Goal: Task Accomplishment & Management: Manage account settings

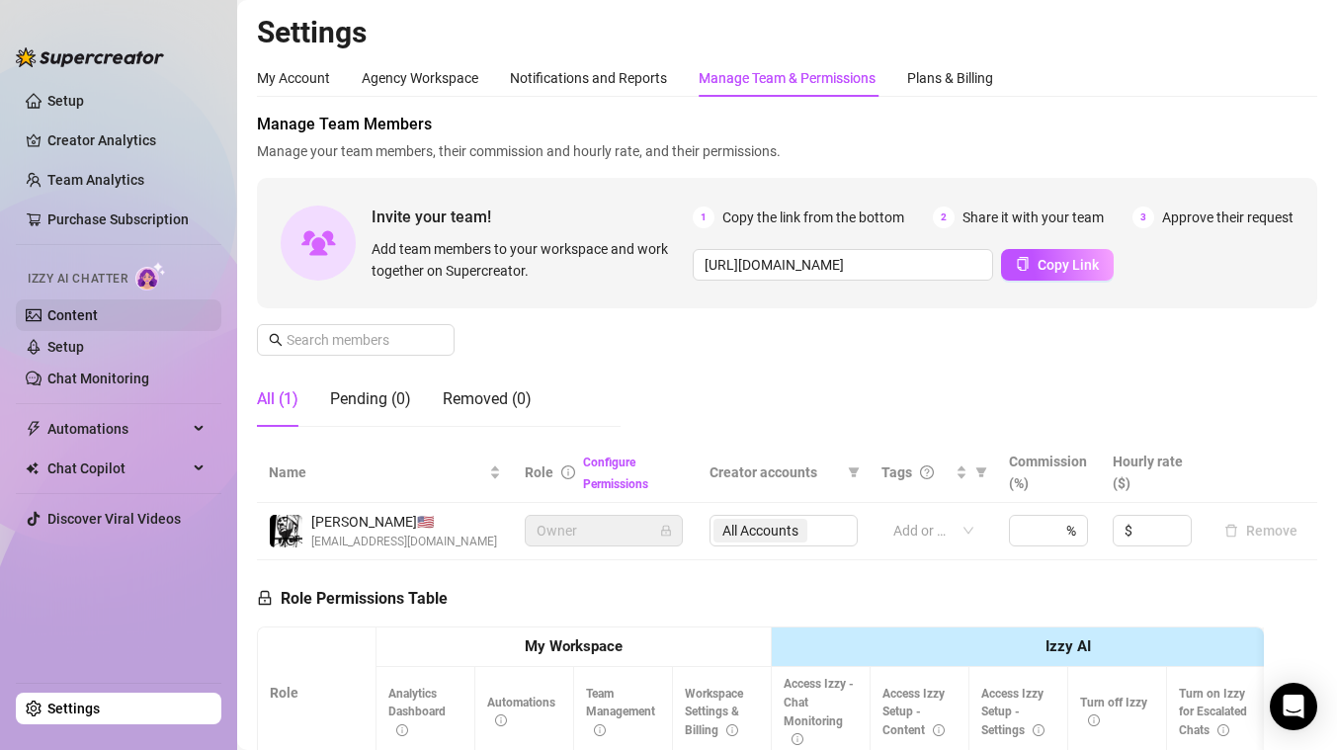
click at [88, 317] on link "Content" at bounding box center [72, 315] width 50 height 16
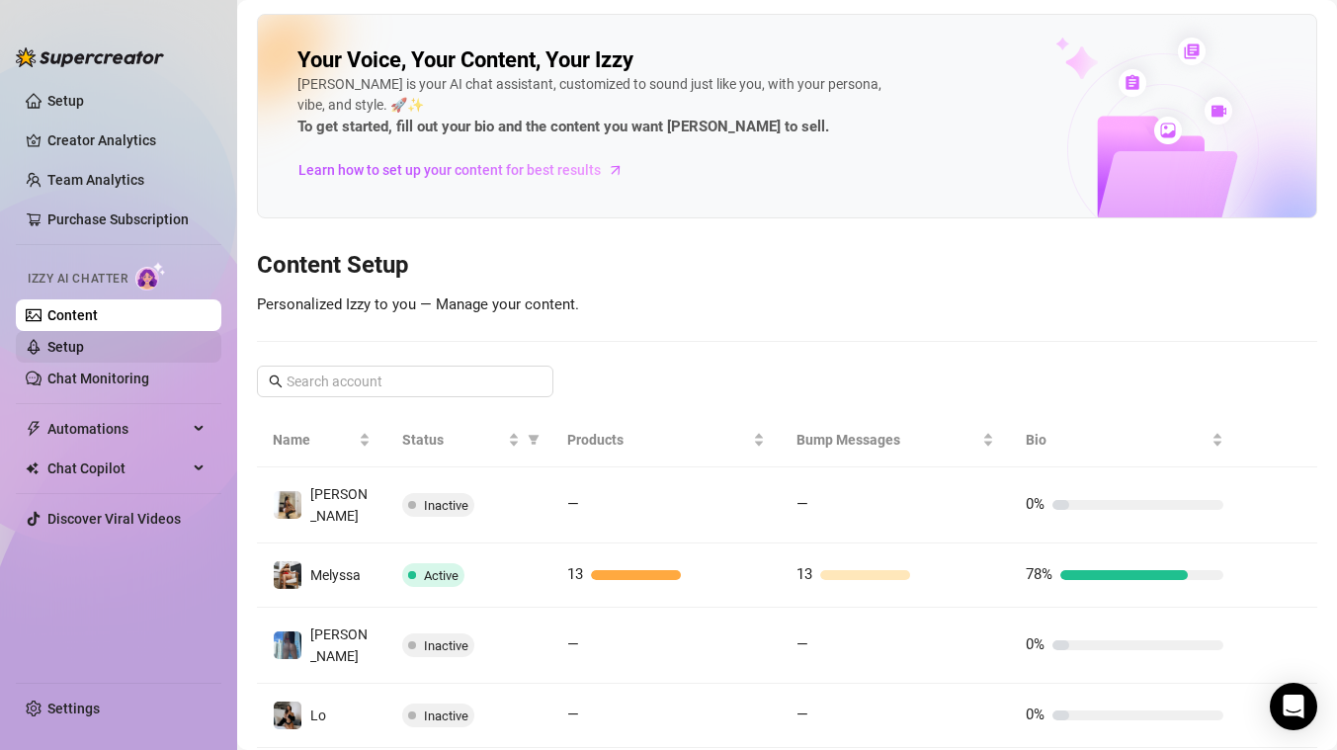
click at [76, 347] on link "Setup" at bounding box center [65, 347] width 37 height 16
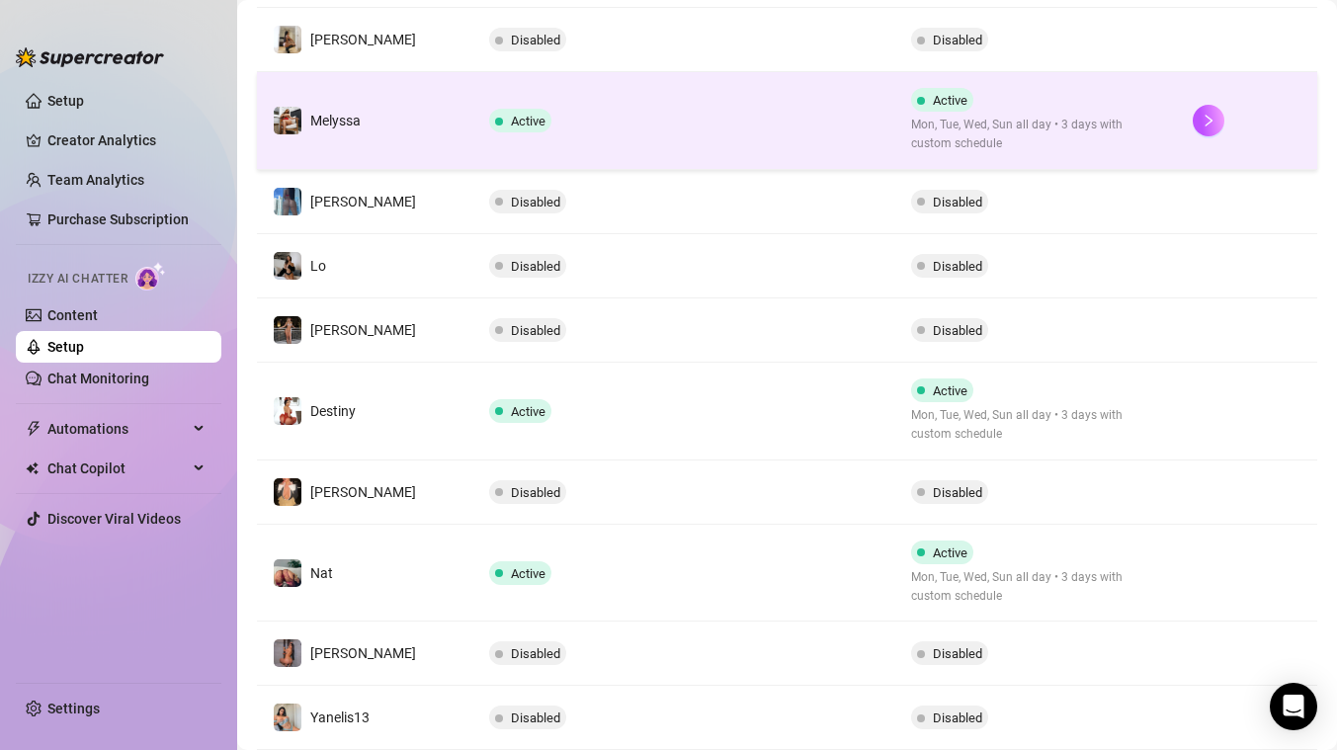
scroll to position [539, 0]
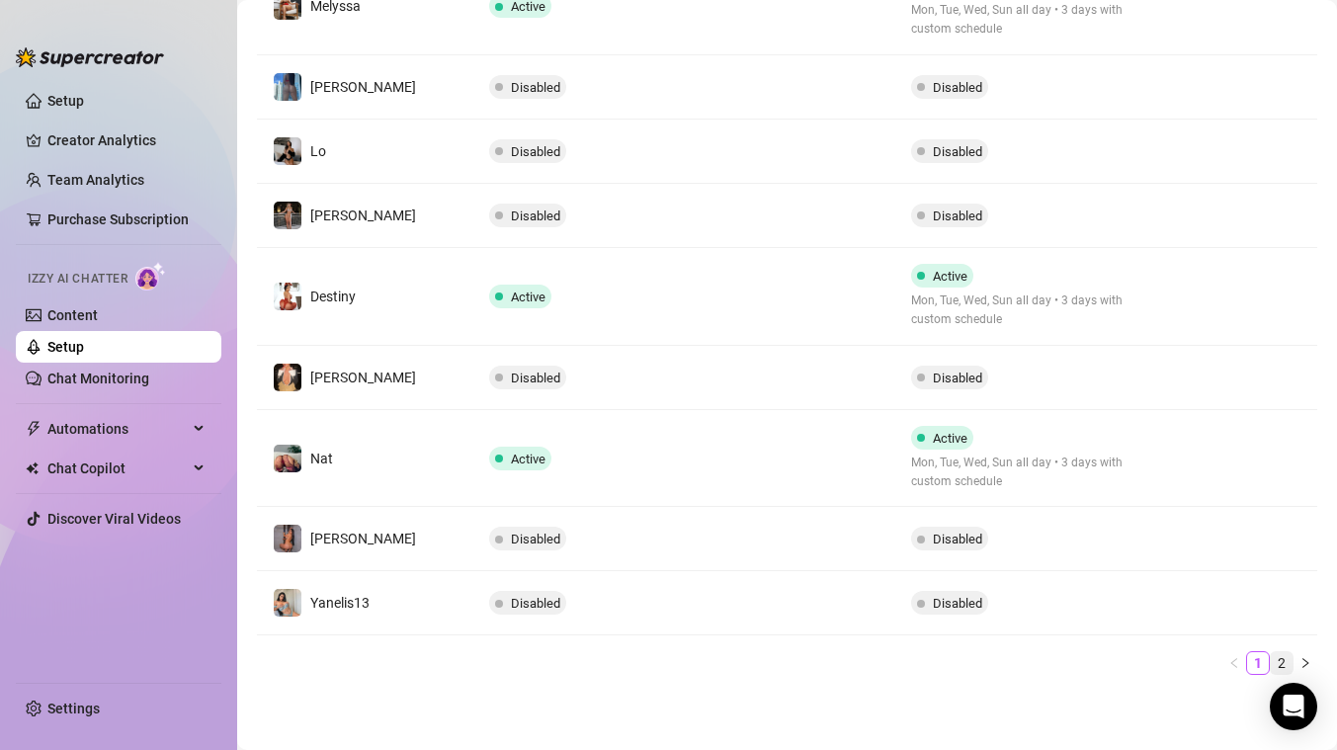
click at [1281, 657] on link "2" at bounding box center [1282, 663] width 22 height 22
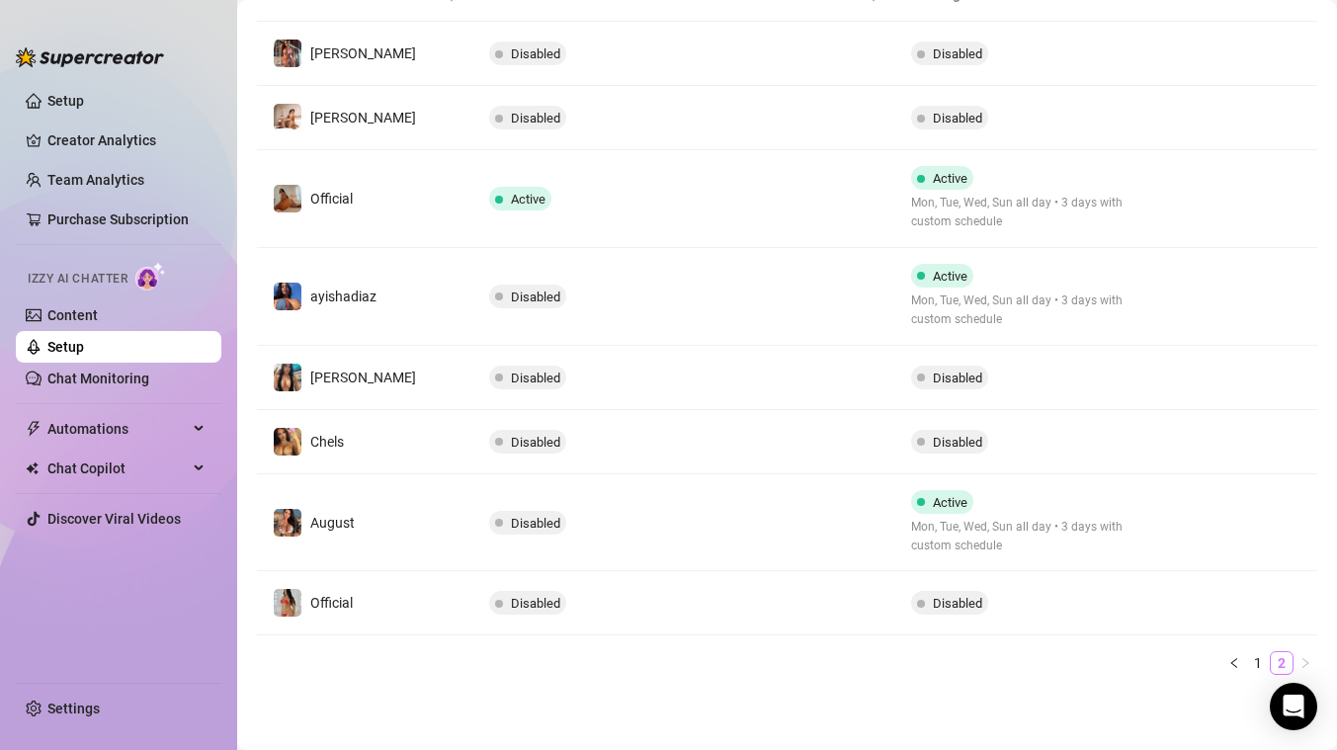
scroll to position [411, 0]
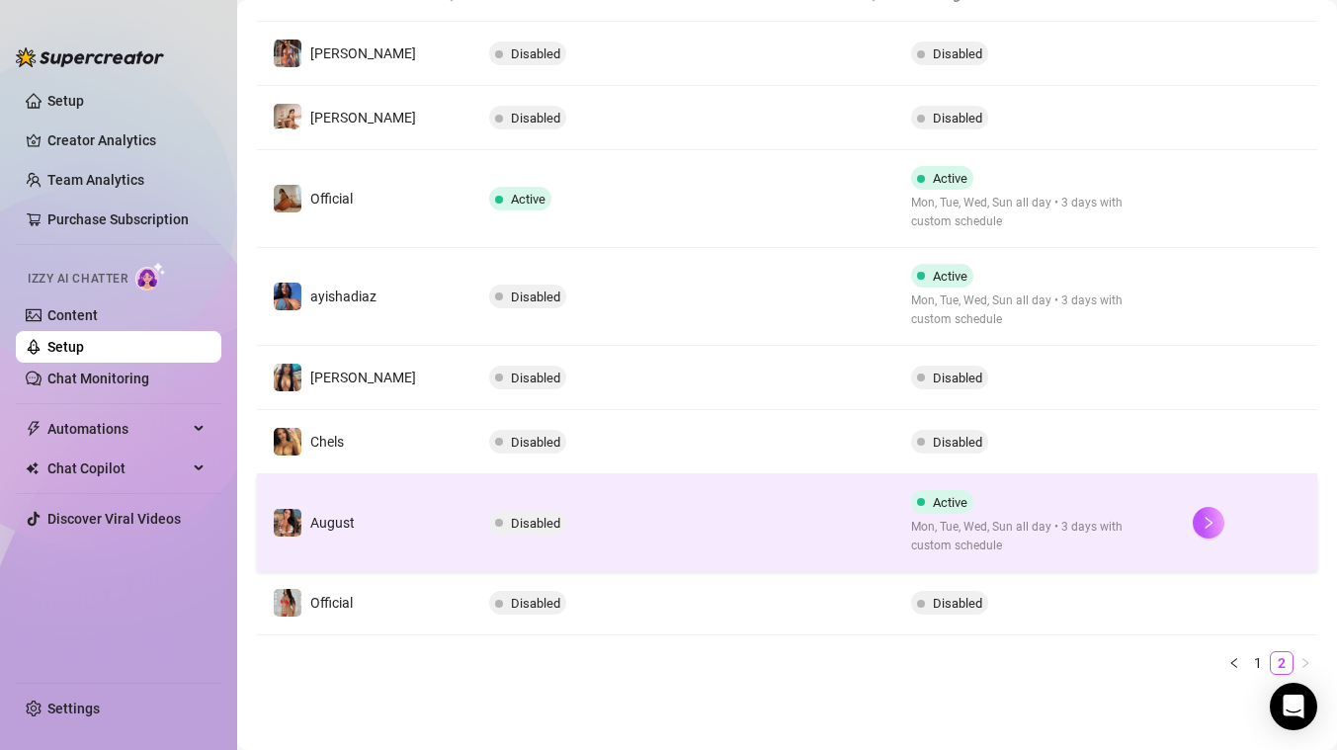
click at [533, 530] on div "Disabled" at bounding box center [531, 523] width 85 height 24
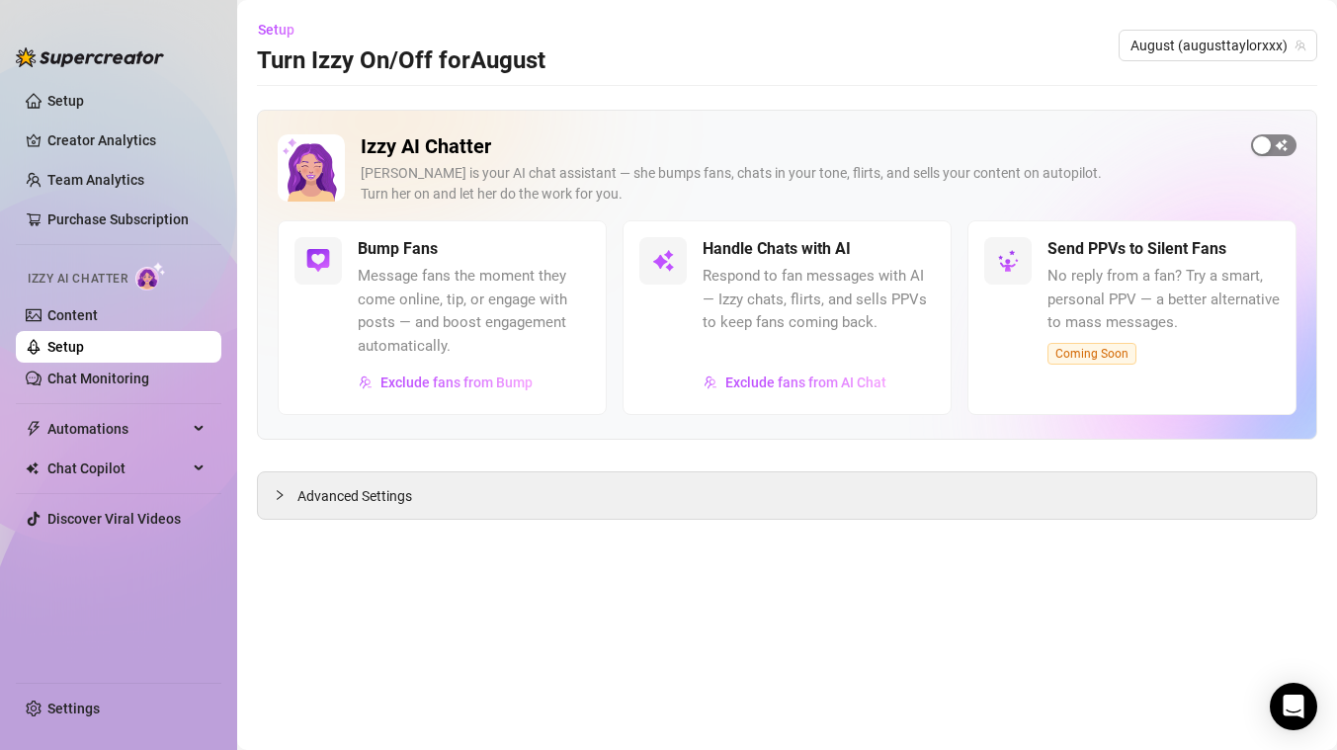
click at [1280, 139] on span "button" at bounding box center [1273, 145] width 45 height 22
click at [69, 351] on link "Setup" at bounding box center [65, 347] width 37 height 16
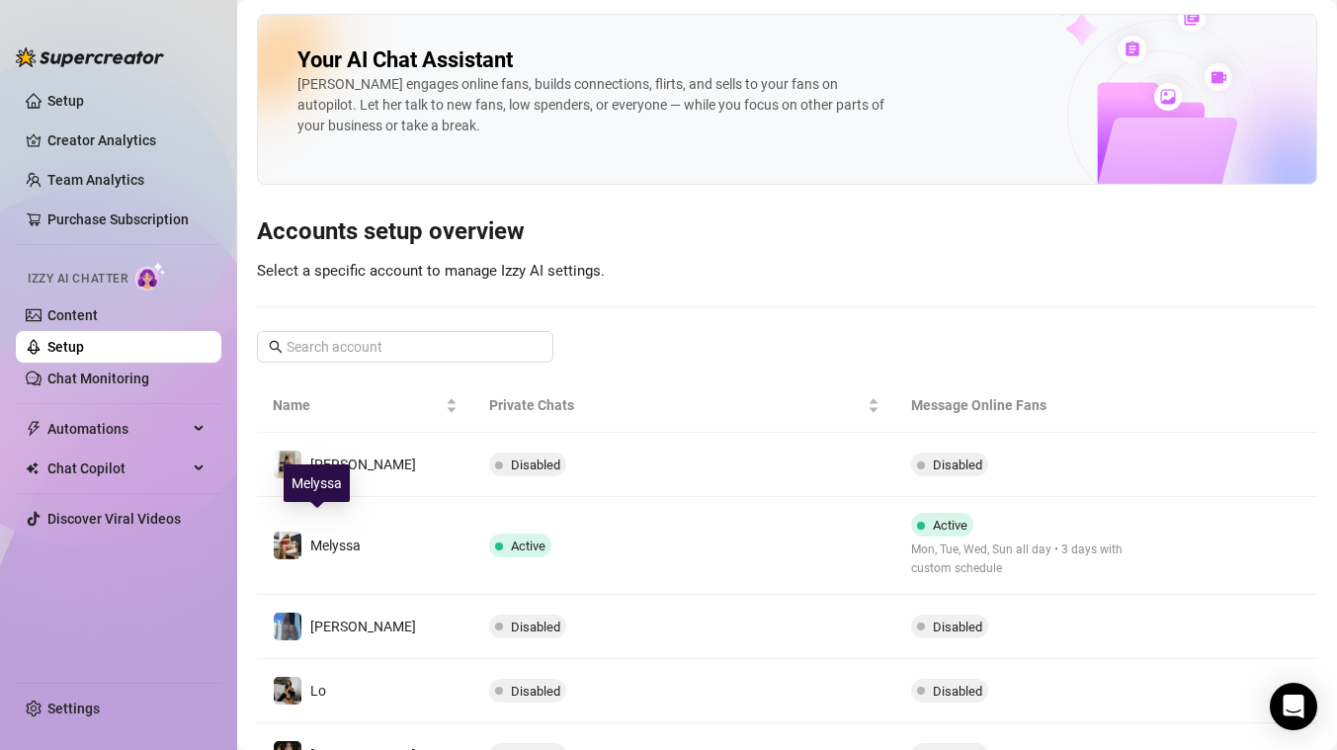
scroll to position [539, 0]
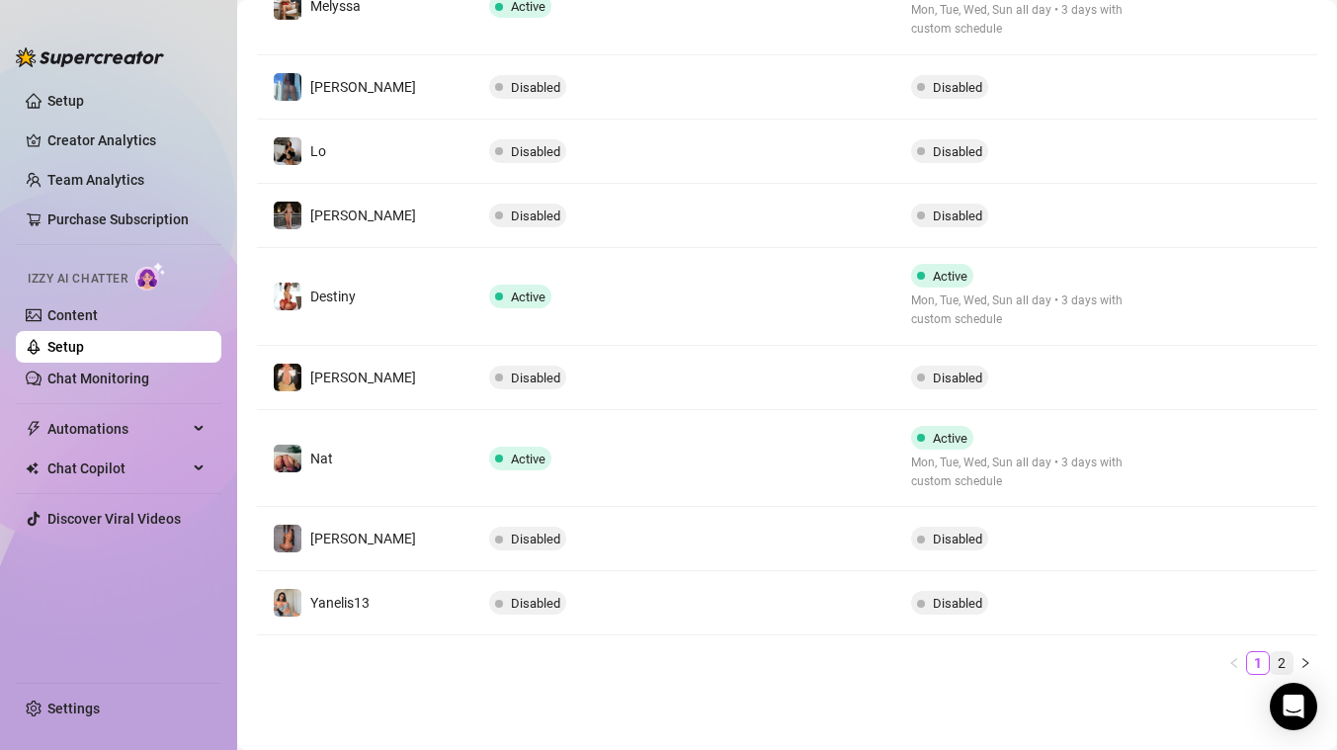
click at [1282, 654] on link "2" at bounding box center [1282, 663] width 22 height 22
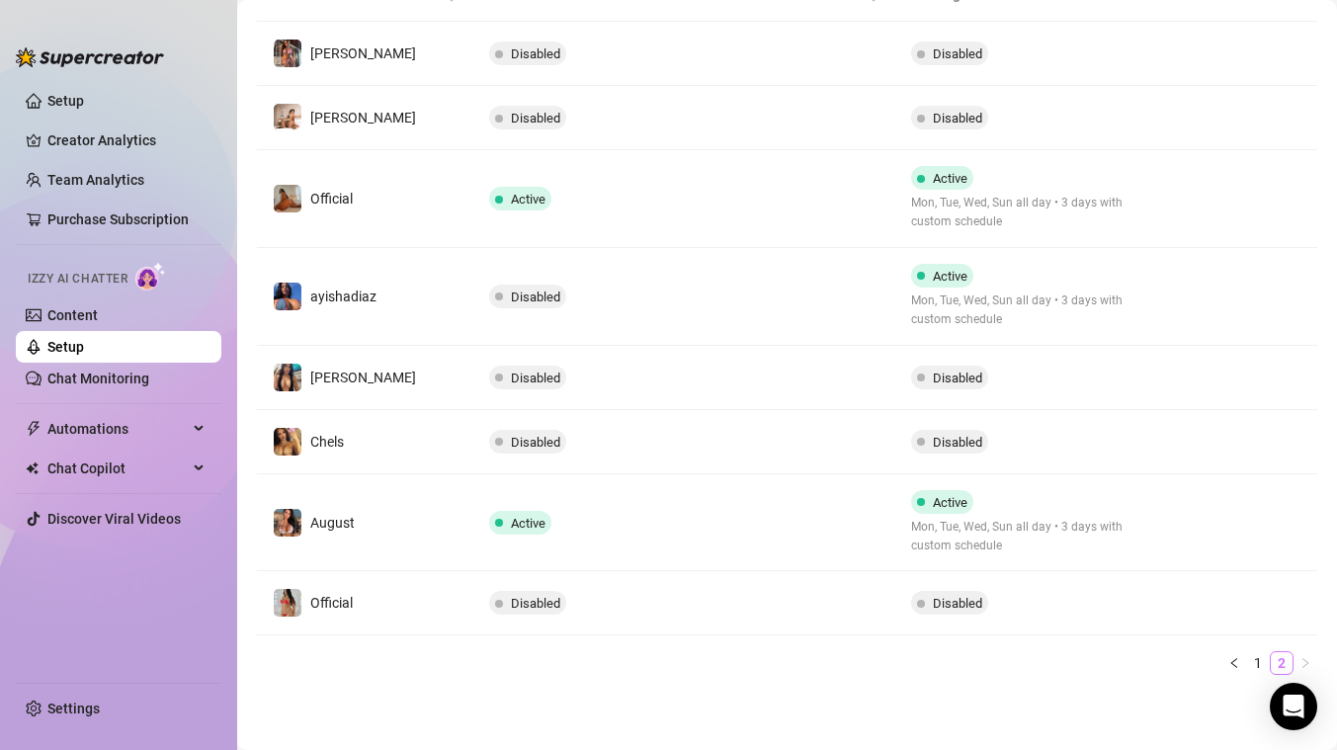
scroll to position [411, 0]
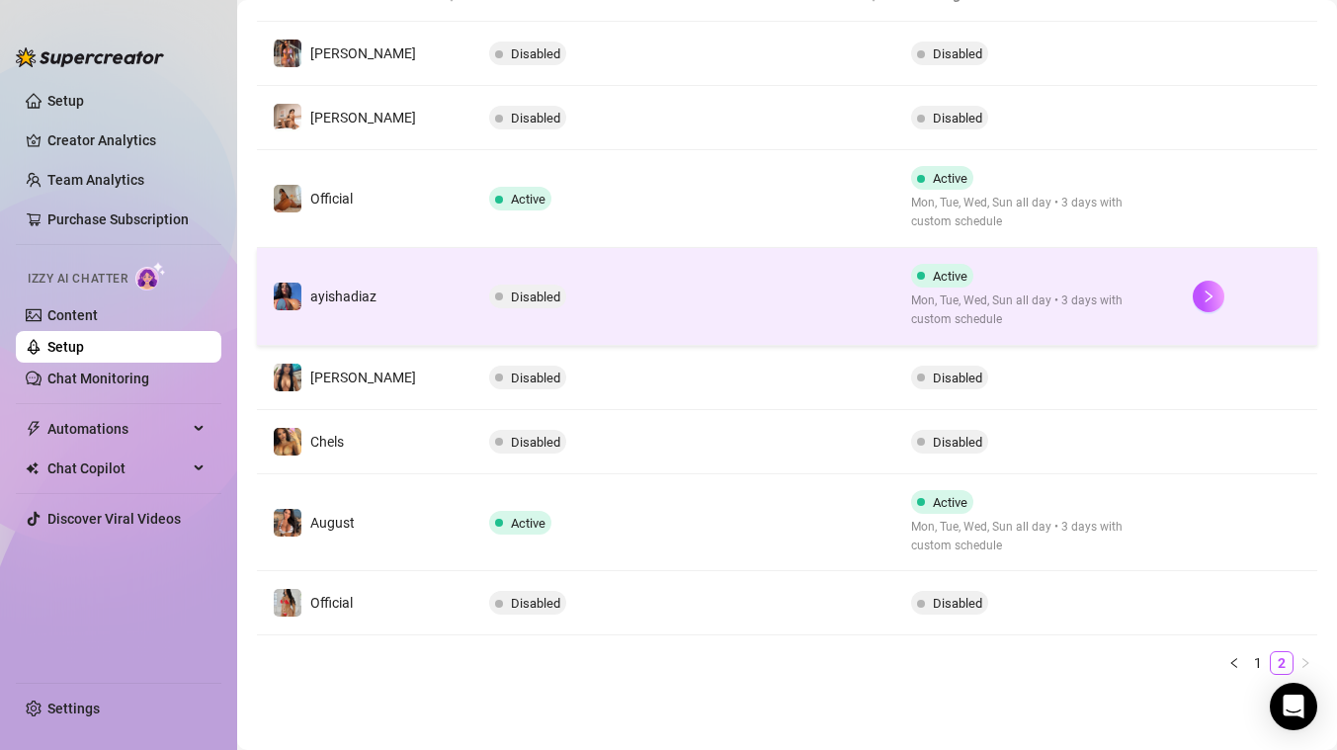
click at [647, 292] on td "Disabled" at bounding box center [684, 297] width 422 height 98
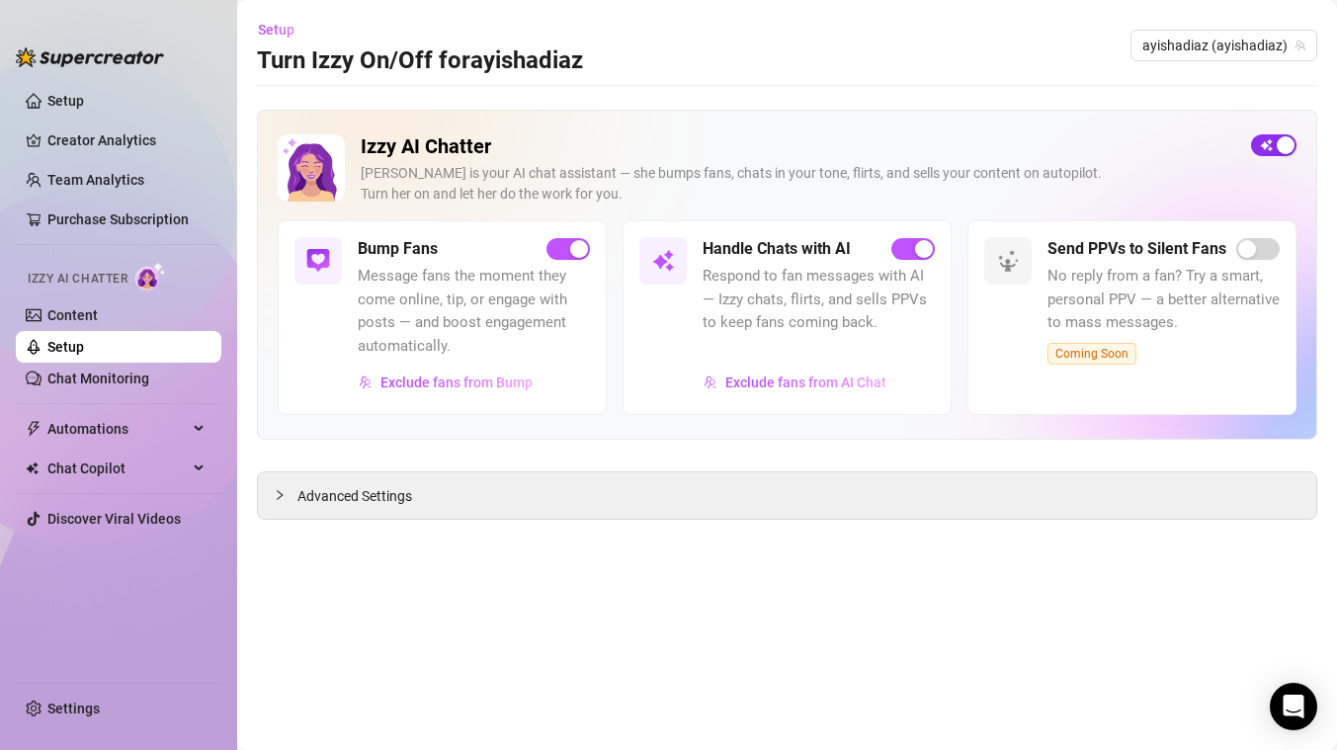
click at [1268, 151] on span "button" at bounding box center [1273, 145] width 45 height 22
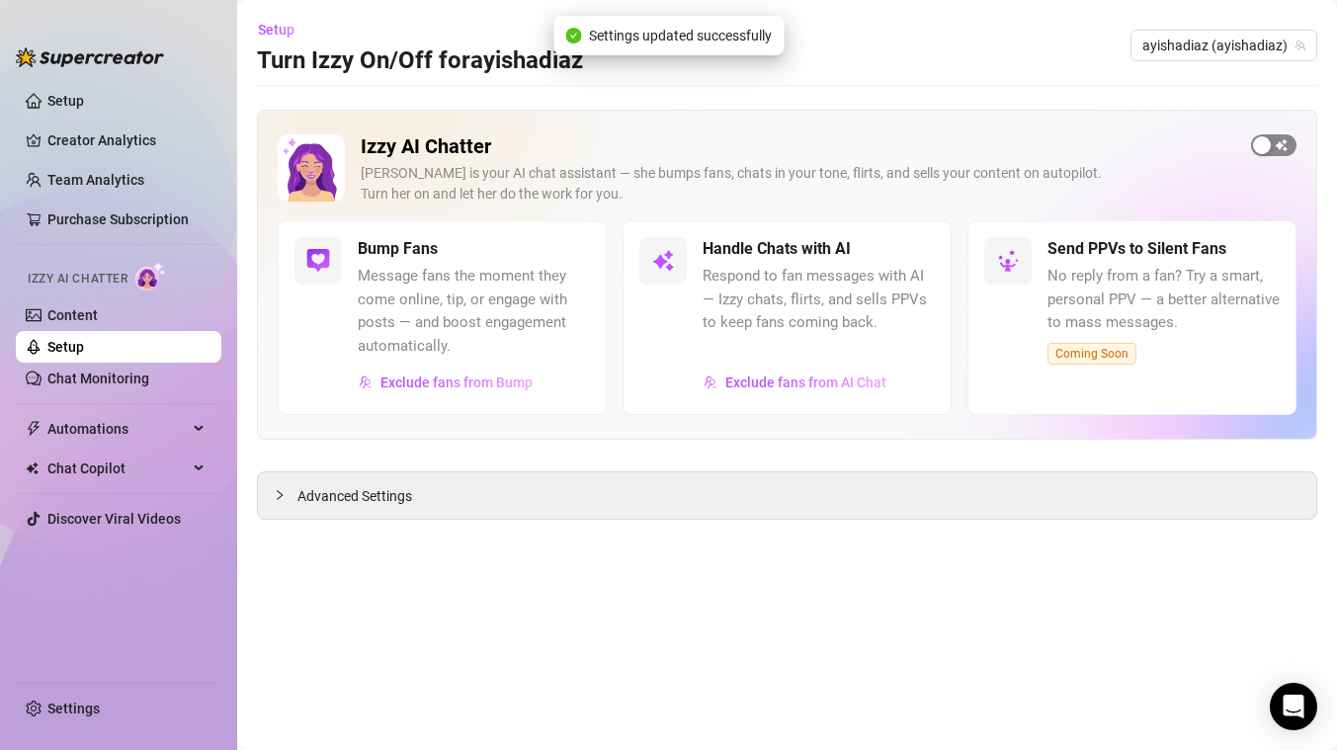
click at [1268, 150] on div "button" at bounding box center [1262, 145] width 18 height 18
click at [64, 346] on link "Setup" at bounding box center [65, 347] width 37 height 16
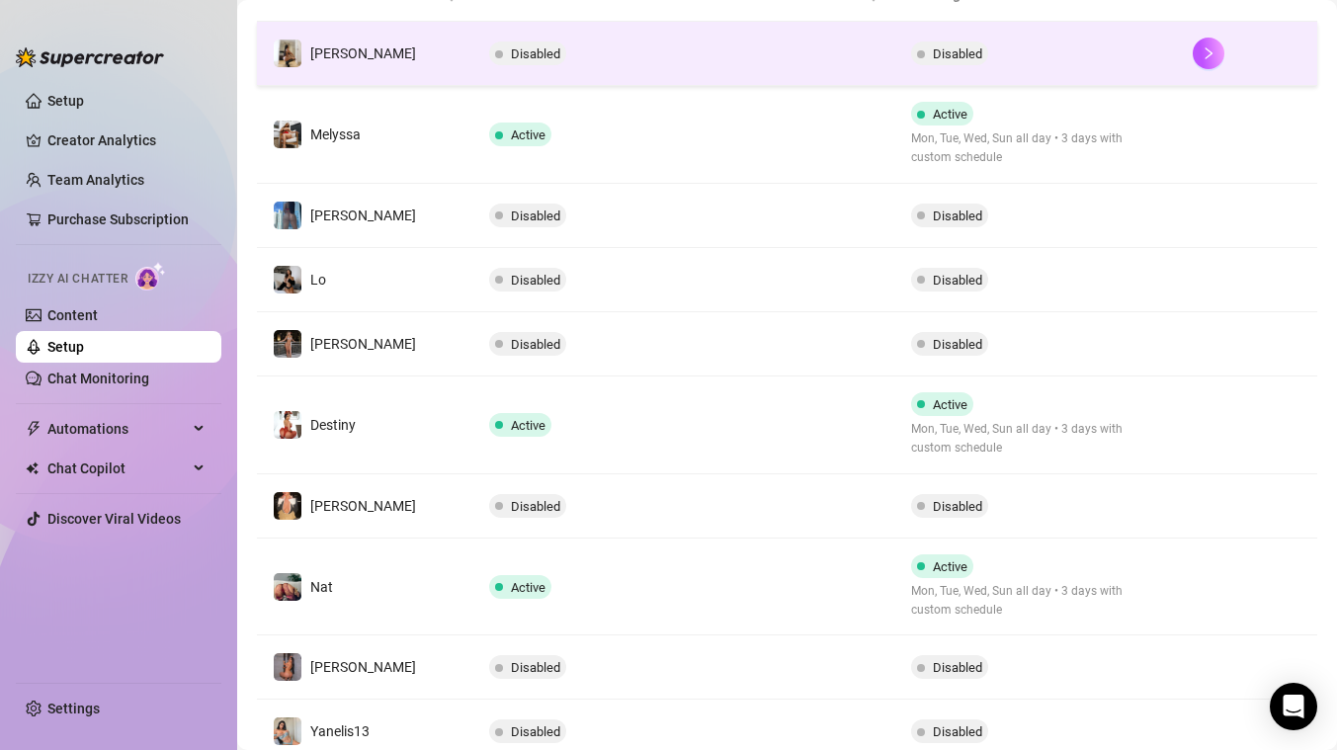
scroll to position [539, 0]
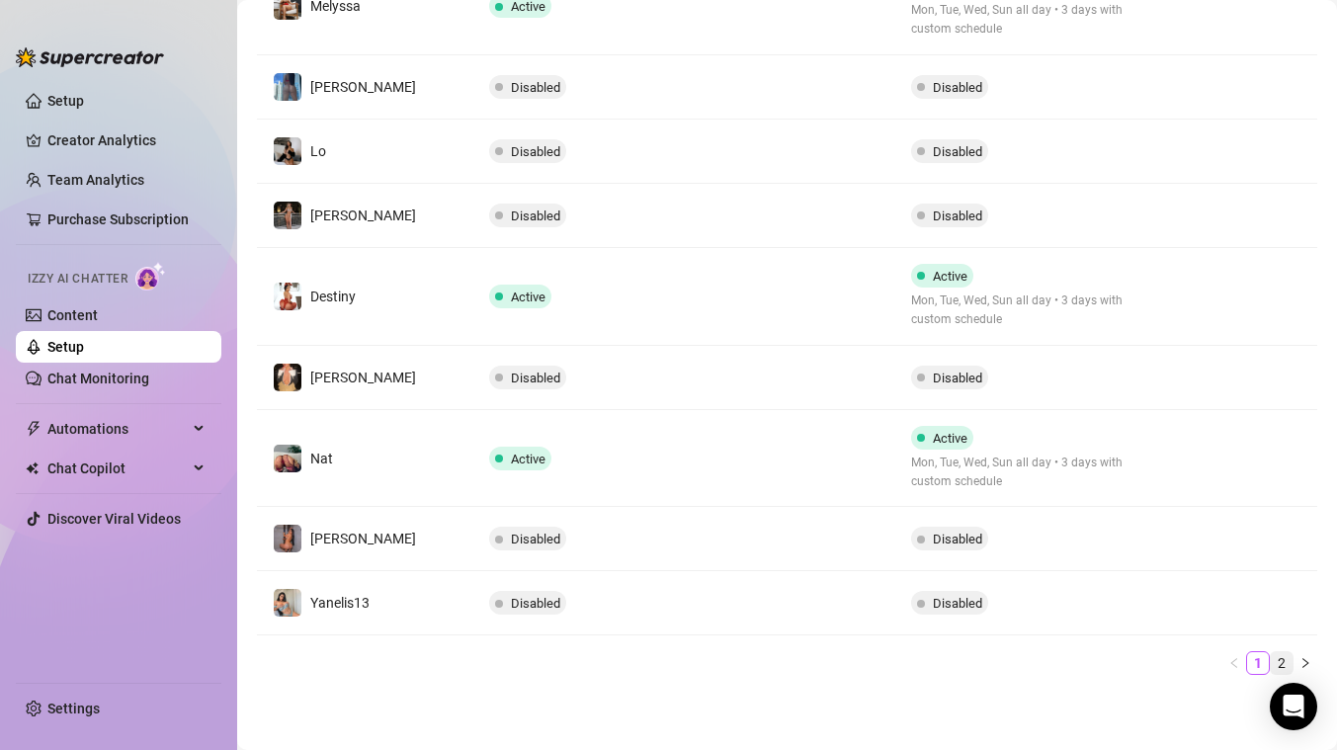
click at [1279, 657] on link "2" at bounding box center [1282, 663] width 22 height 22
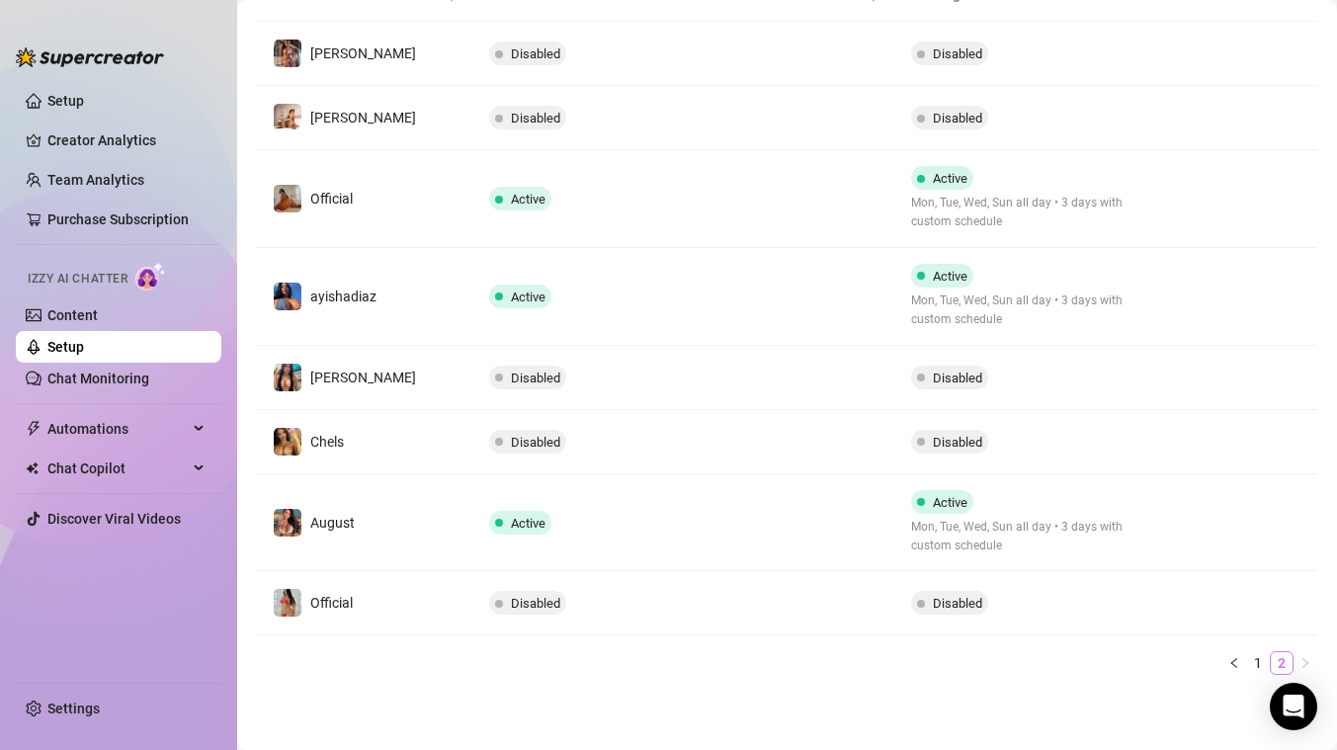
scroll to position [411, 0]
